Goal: Task Accomplishment & Management: Manage account settings

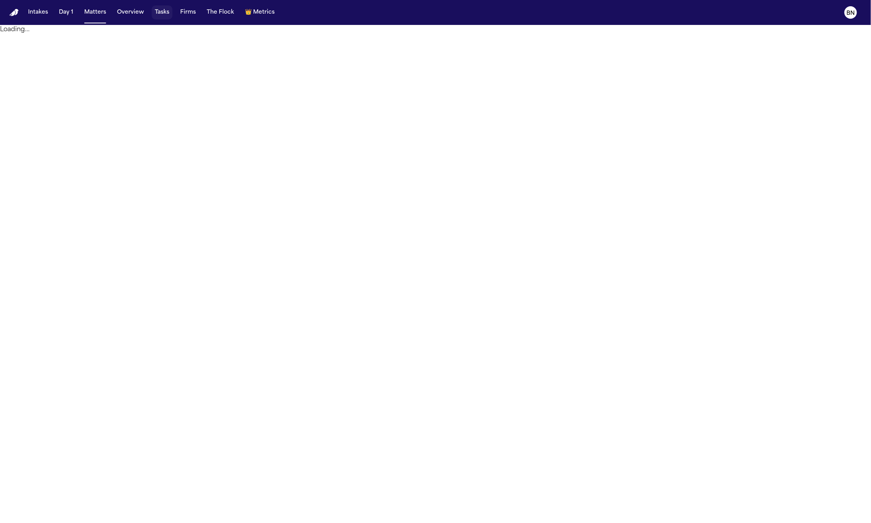
click at [159, 16] on button "Tasks" at bounding box center [162, 12] width 21 height 14
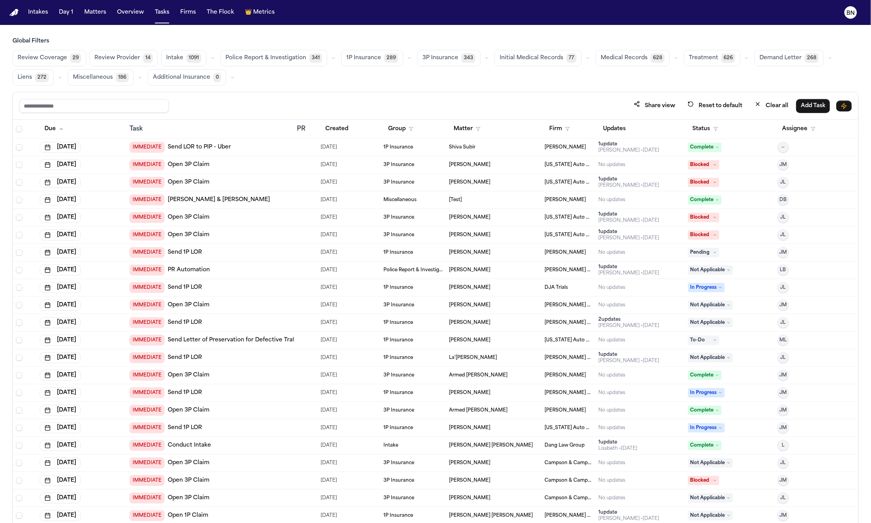
drag, startPoint x: 301, startPoint y: 58, endPoint x: 312, endPoint y: 60, distance: 10.4
click at [301, 58] on button "Police Report & Investigation 341" at bounding box center [273, 58] width 107 height 16
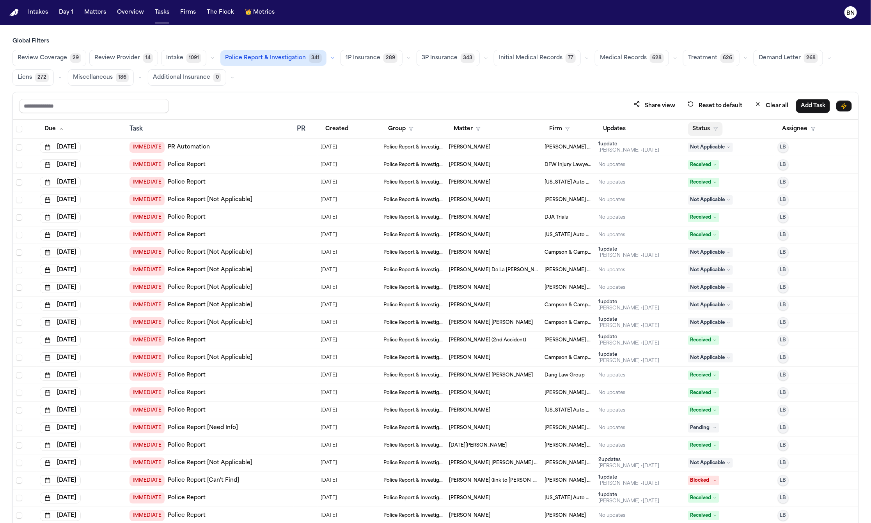
click at [693, 130] on button "Status" at bounding box center [705, 129] width 35 height 14
click at [699, 177] on button "Active" at bounding box center [696, 176] width 22 height 10
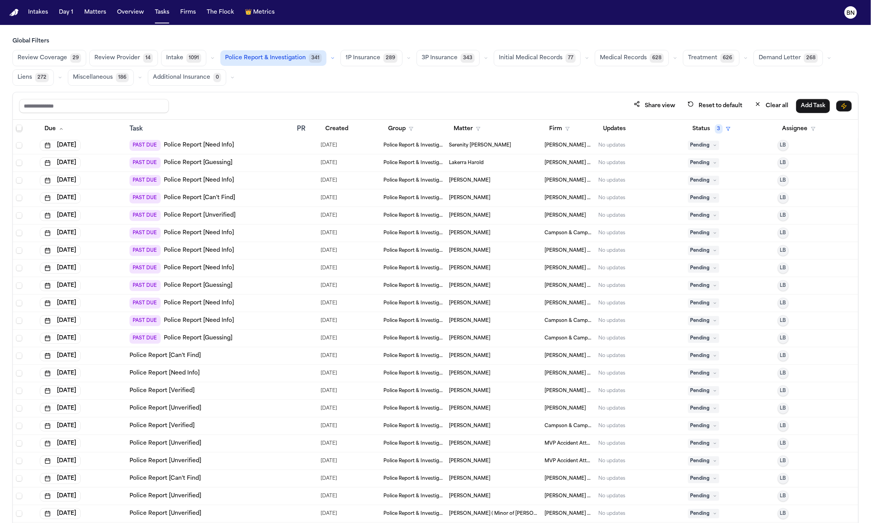
scroll to position [45, 0]
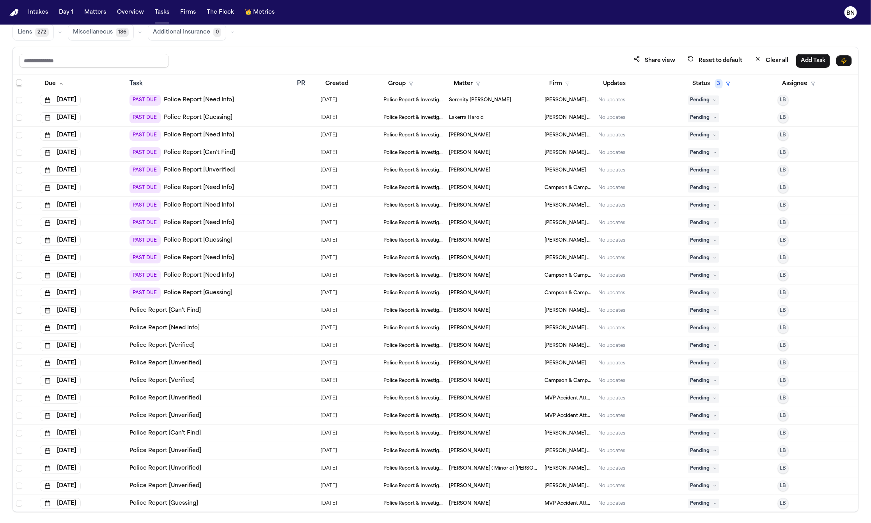
click at [21, 81] on span "Select row" at bounding box center [19, 83] width 6 height 6
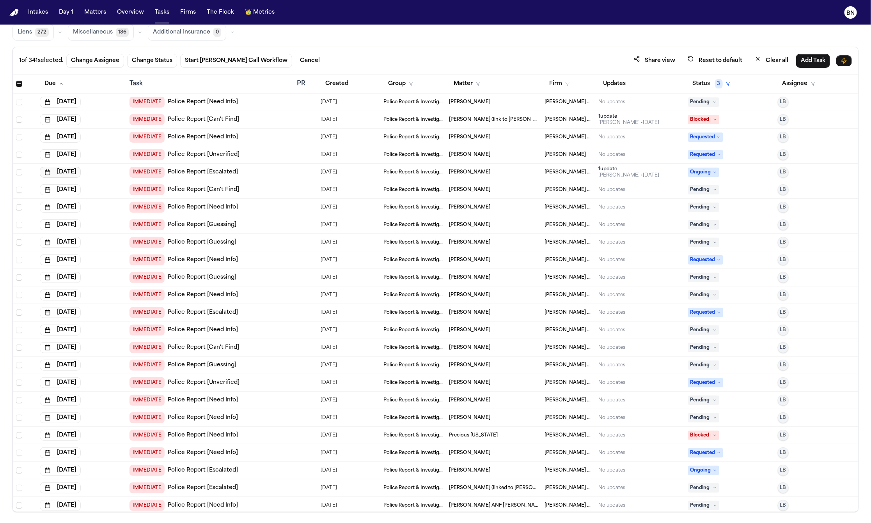
scroll to position [0, 0]
